Goal: Task Accomplishment & Management: Manage account settings

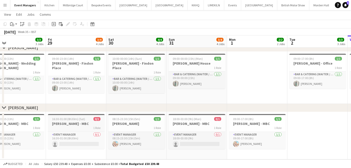
scroll to position [0, 115]
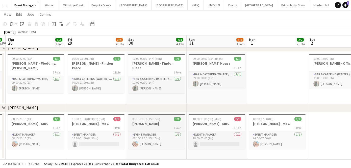
click at [140, 128] on div "1 Role" at bounding box center [156, 128] width 57 height 4
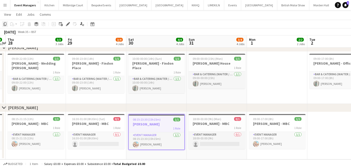
click at [6, 22] on icon "Copy" at bounding box center [5, 24] width 4 height 4
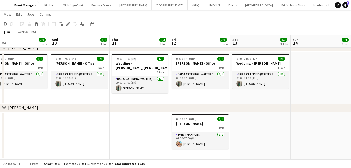
scroll to position [0, 193]
click at [153, 122] on app-date-cell at bounding box center [139, 136] width 60 height 48
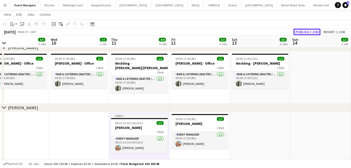
click at [316, 32] on button "Publish 1 job" at bounding box center [307, 32] width 27 height 7
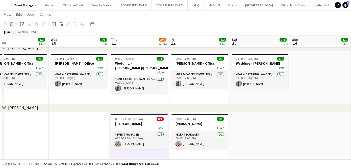
click at [248, 124] on app-date-cell at bounding box center [260, 138] width 60 height 52
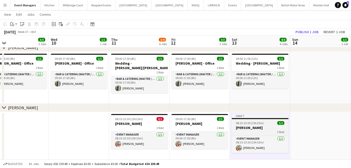
click at [252, 121] on span "08:15-23:30 (15h15m)" at bounding box center [250, 123] width 28 height 4
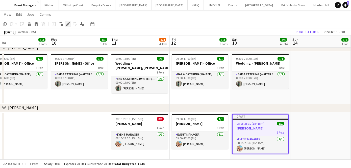
click at [65, 25] on div "Edit" at bounding box center [68, 24] width 6 height 6
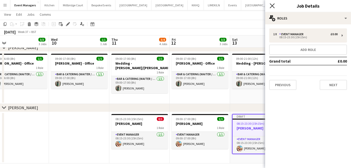
click at [273, 6] on icon "Close pop-in" at bounding box center [272, 5] width 5 height 5
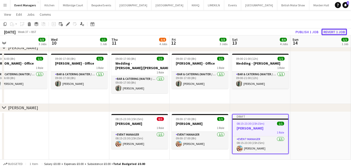
click at [326, 31] on button "Revert 1 job" at bounding box center [335, 32] width 26 height 7
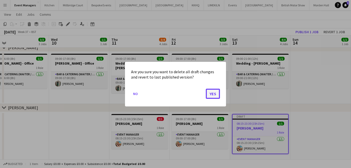
click at [208, 93] on button "Yes" at bounding box center [213, 93] width 14 height 10
